Goal: Information Seeking & Learning: Learn about a topic

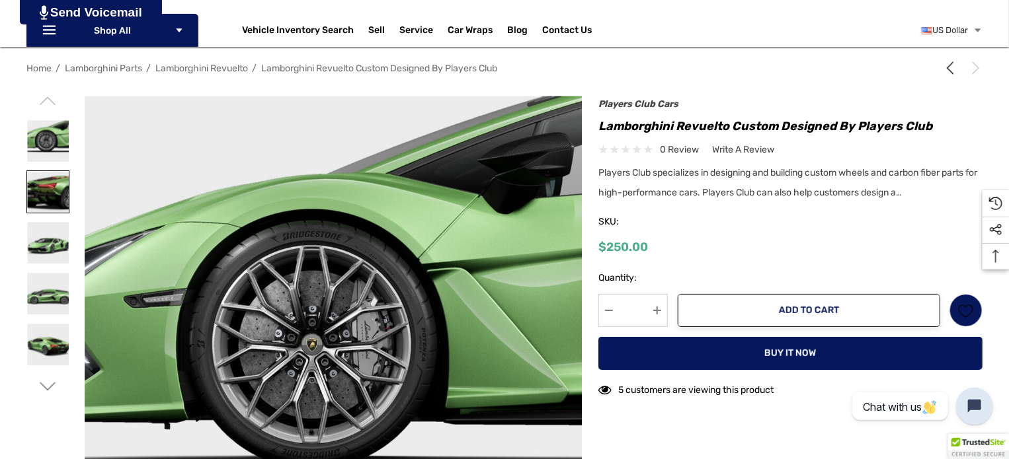
click at [44, 182] on img at bounding box center [48, 192] width 42 height 42
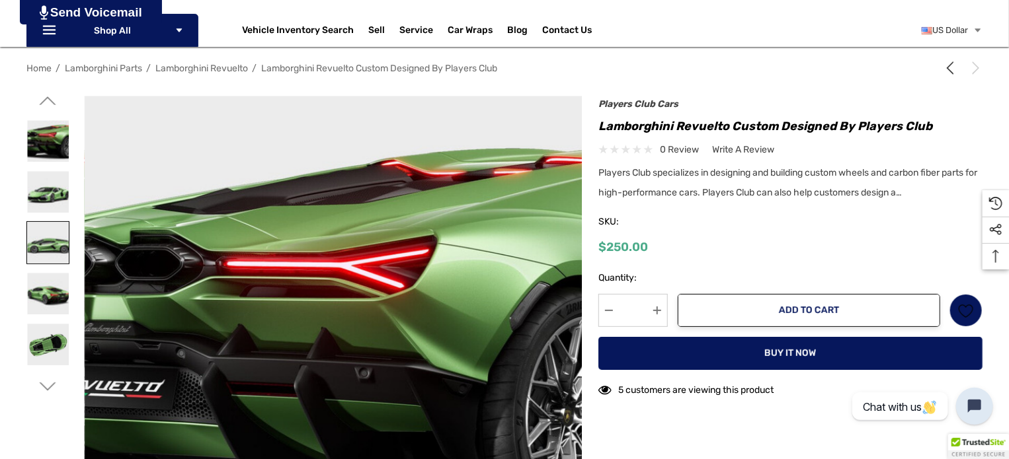
click at [38, 235] on img at bounding box center [48, 243] width 42 height 42
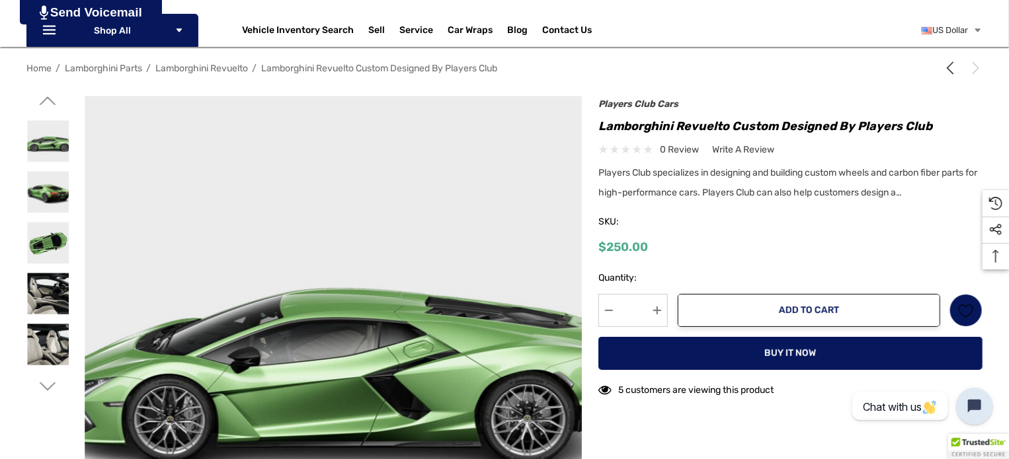
click at [40, 268] on div at bounding box center [47, 293] width 43 height 51
click at [39, 300] on img at bounding box center [48, 294] width 42 height 42
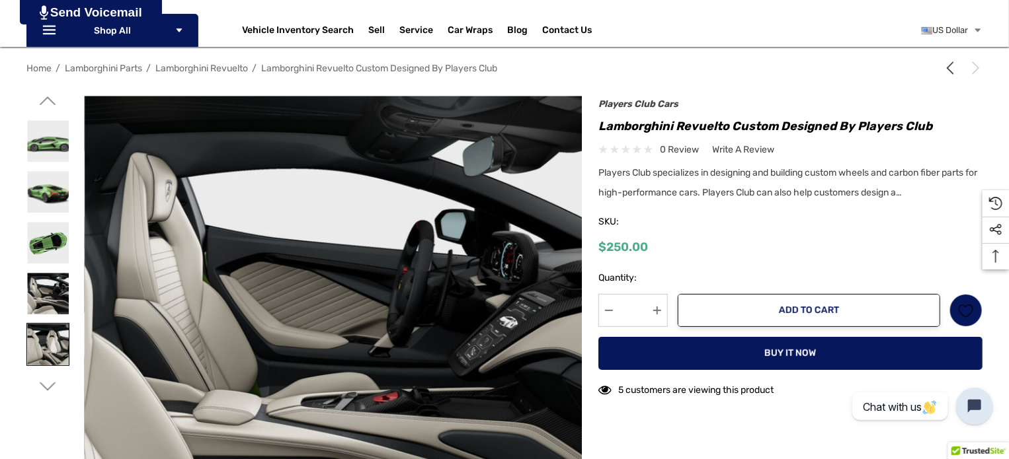
click at [46, 329] on img at bounding box center [48, 345] width 42 height 42
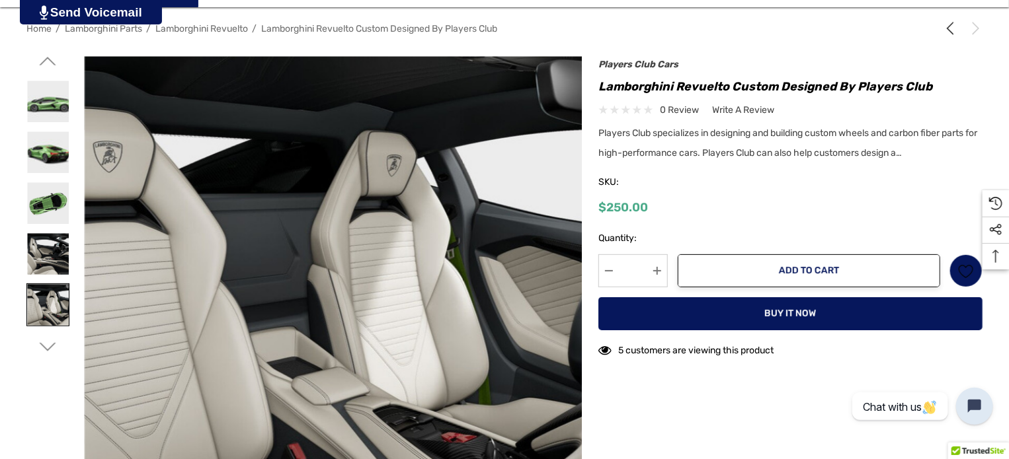
scroll to position [201, 0]
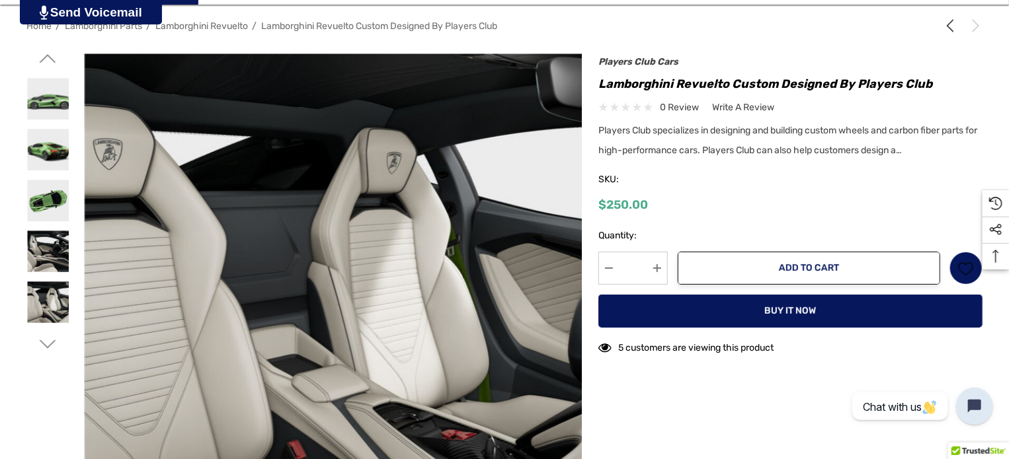
click at [46, 344] on icon "Go to slide 1 of 2" at bounding box center [48, 344] width 17 height 17
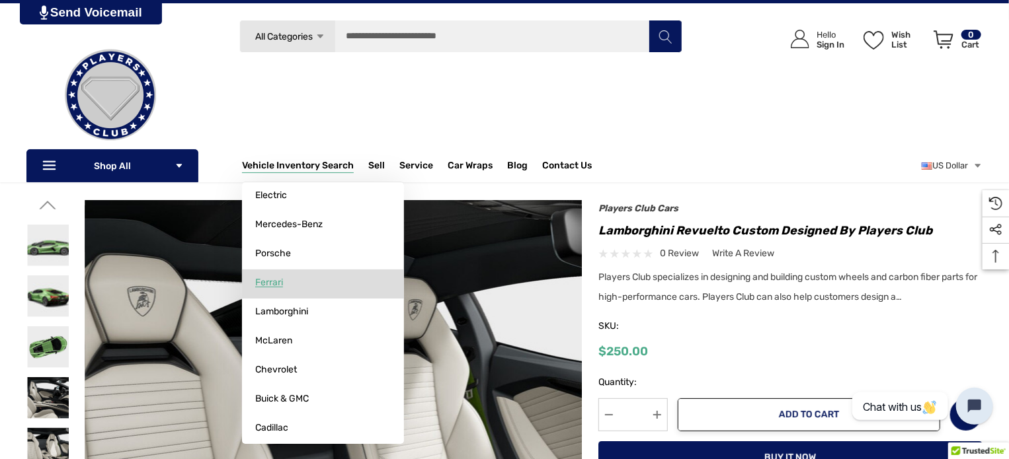
scroll to position [47, 0]
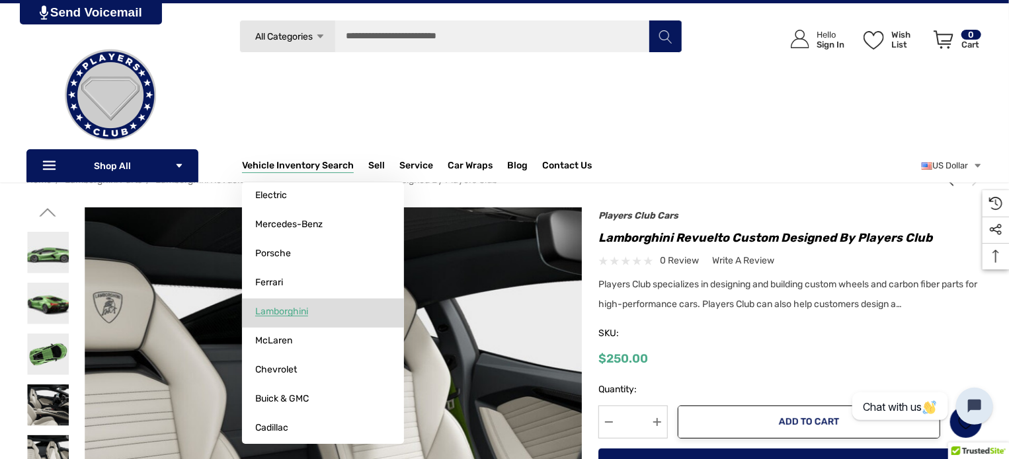
click at [280, 313] on span "Lamborghini" at bounding box center [281, 312] width 53 height 12
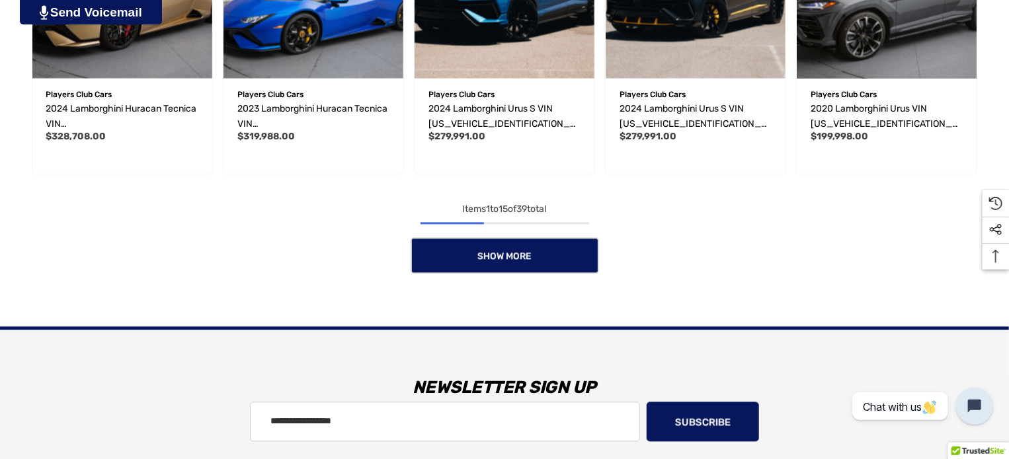
scroll to position [1136, 0]
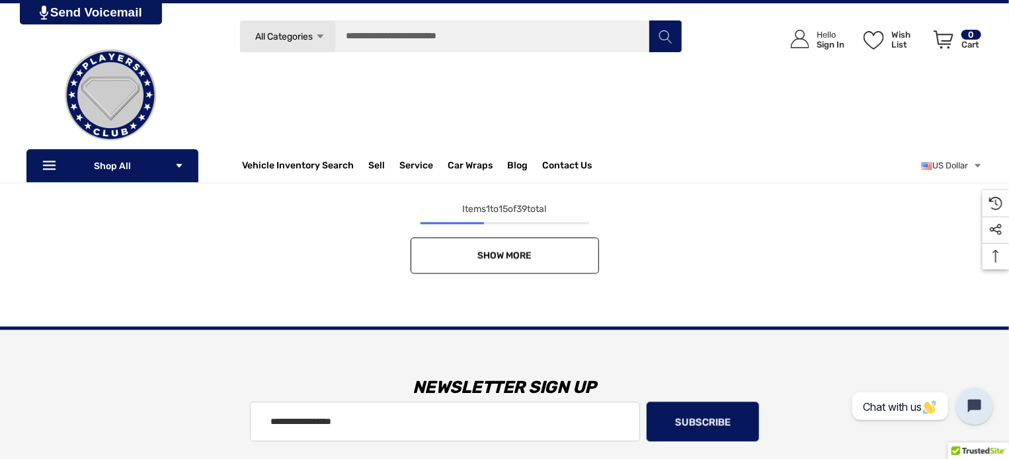
click at [484, 253] on span "Show More" at bounding box center [504, 256] width 54 height 11
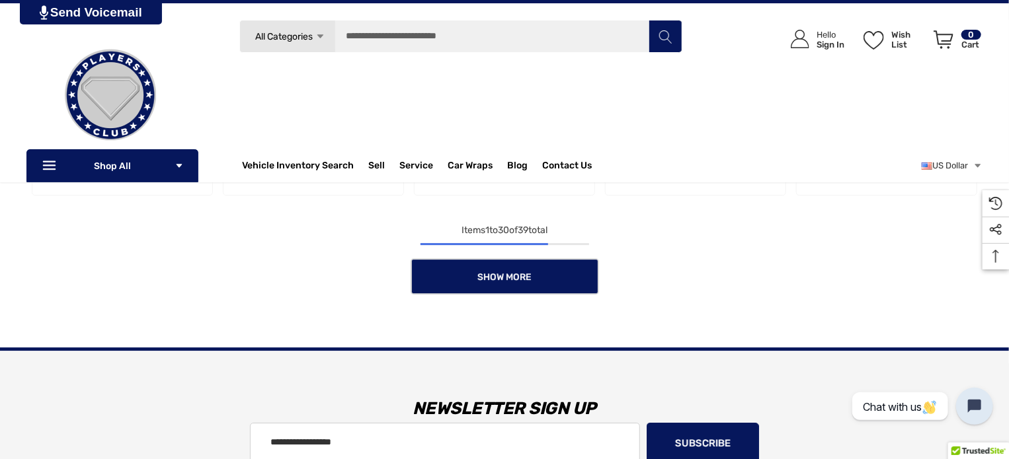
scroll to position [1988, 0]
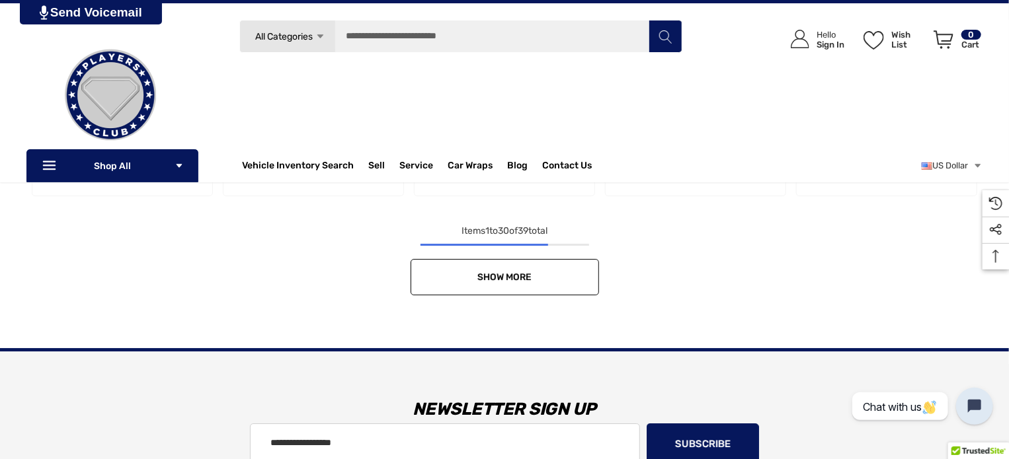
click at [492, 286] on link "Show More" at bounding box center [505, 277] width 188 height 36
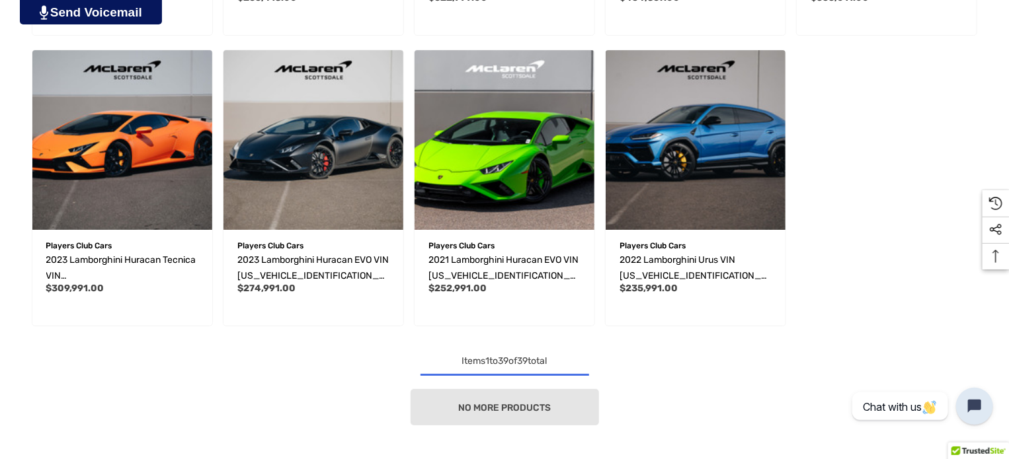
scroll to position [2441, 0]
